Goal: Transaction & Acquisition: Purchase product/service

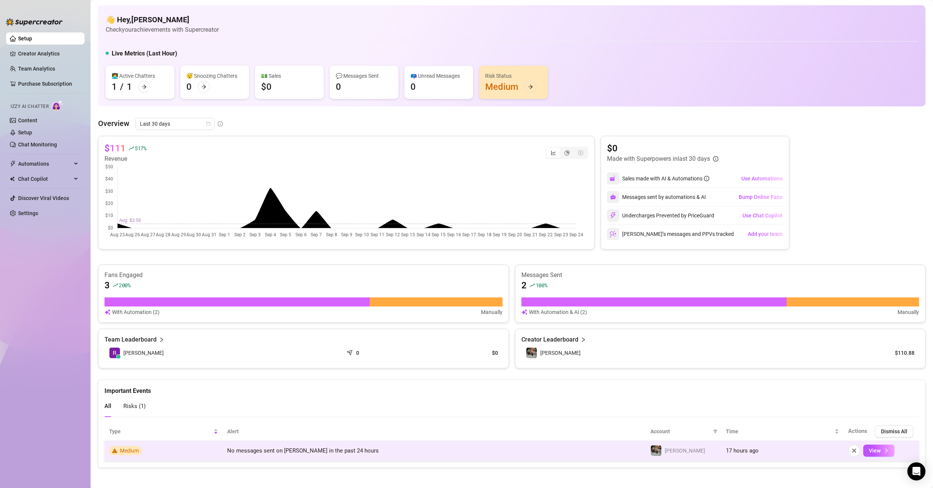
click at [271, 455] on td "No messages sent on [PERSON_NAME] in the past 24 hours" at bounding box center [434, 451] width 423 height 20
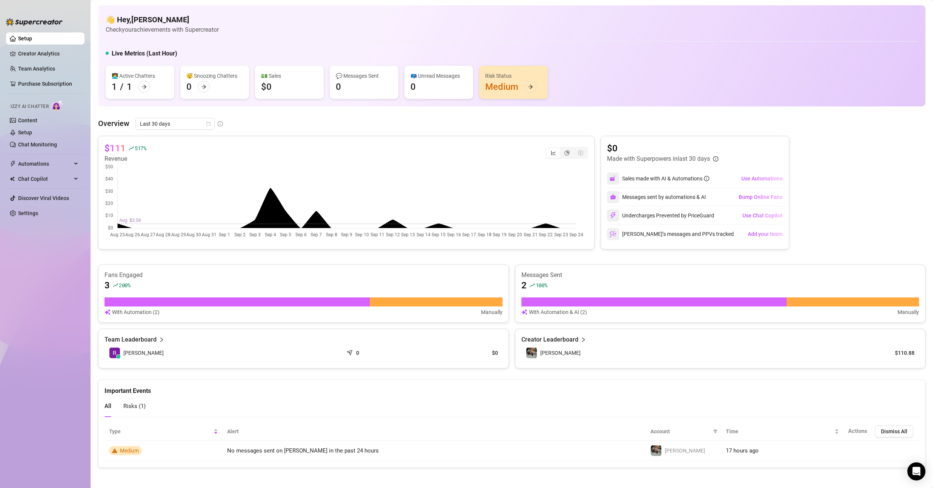
click at [144, 407] on span "Risks ( 1 )" at bounding box center [134, 405] width 22 height 7
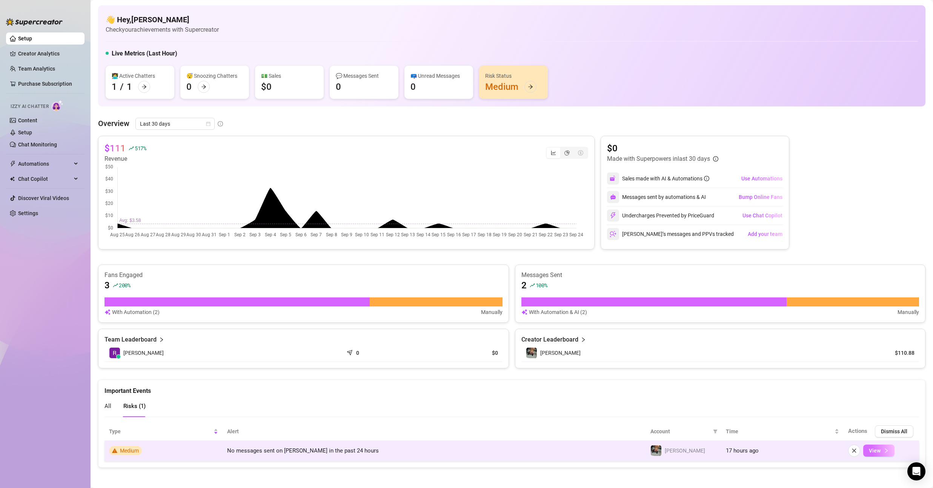
click at [875, 452] on button "View" at bounding box center [878, 450] width 31 height 12
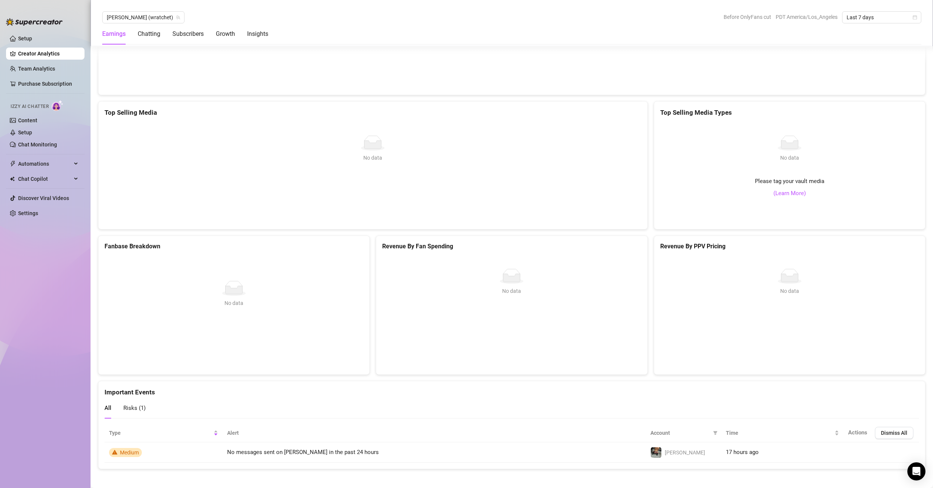
scroll to position [1184, 0]
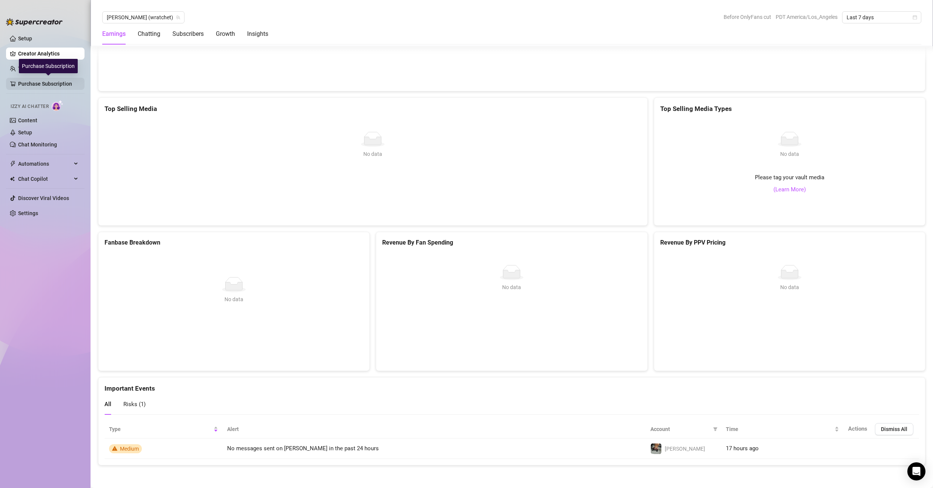
click at [60, 81] on link "Purchase Subscription" at bounding box center [48, 84] width 60 height 12
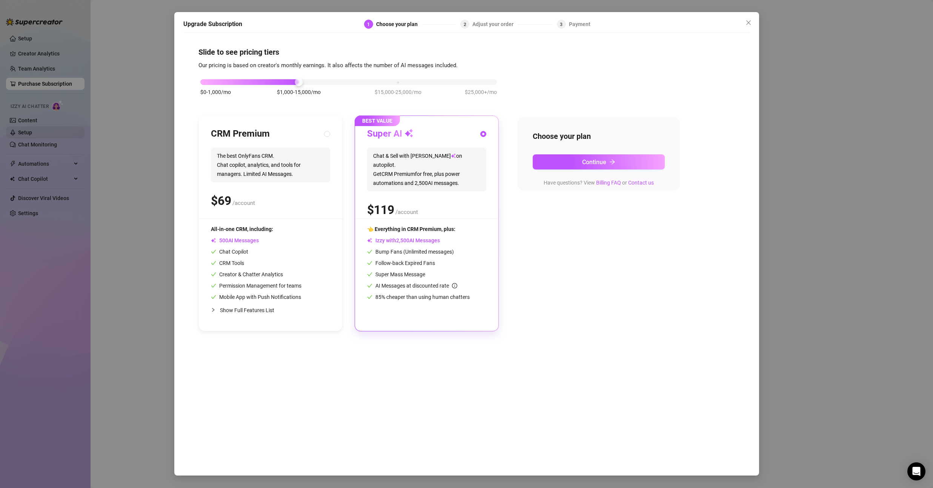
click at [52, 137] on div "Upgrade Subscription 1 Choose your plan 2 Adjust your order 3 Payment Slide to …" at bounding box center [466, 244] width 933 height 488
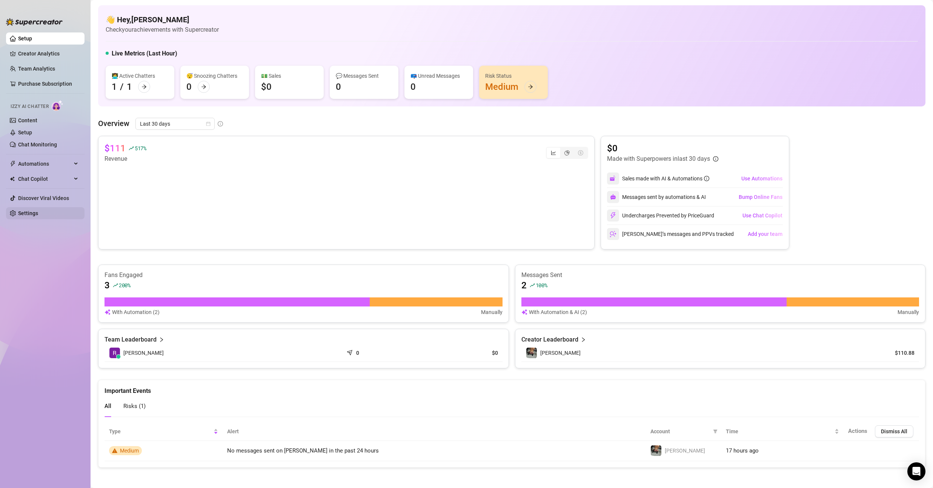
click at [38, 215] on link "Settings" at bounding box center [28, 213] width 20 height 6
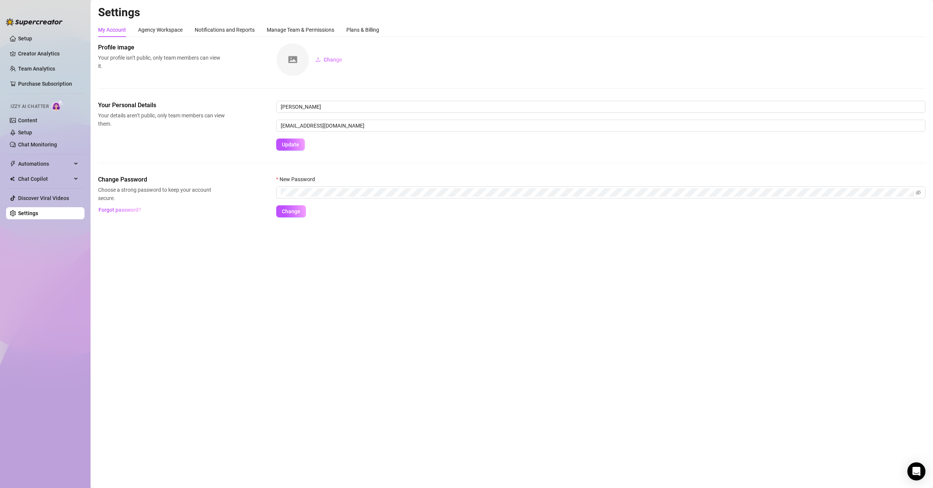
click at [340, 30] on div "My Account Agency Workspace Notifications and Reports Manage Team & Permissions…" at bounding box center [238, 30] width 281 height 14
drag, startPoint x: 345, startPoint y: 30, endPoint x: 349, endPoint y: 31, distance: 4.2
click at [346, 30] on div "My Account Agency Workspace Notifications and Reports Manage Team & Permissions…" at bounding box center [238, 30] width 281 height 14
click at [351, 29] on div "Plans & Billing" at bounding box center [362, 30] width 33 height 8
